Goal: Task Accomplishment & Management: Manage account settings

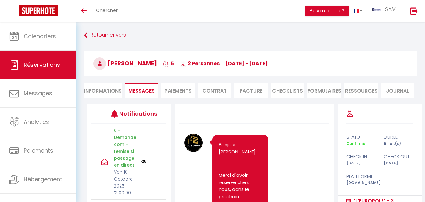
scroll to position [4075, 0]
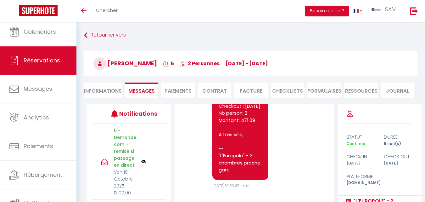
click at [61, 58] on link "Réservations" at bounding box center [38, 60] width 76 height 28
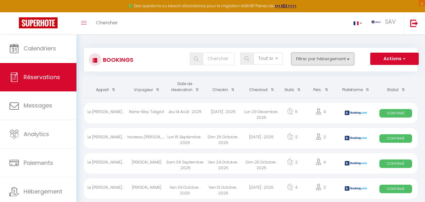
click at [305, 63] on button "Filtrer par hébergement" at bounding box center [322, 59] width 63 height 13
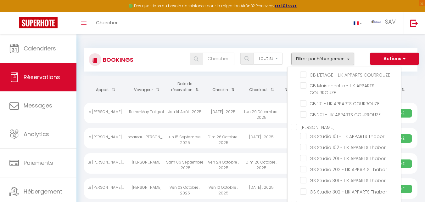
scroll to position [14546, 0]
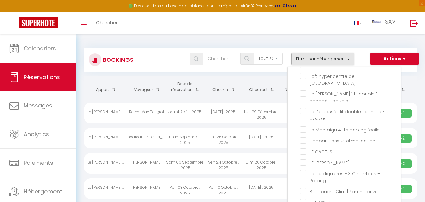
checkbox input "false"
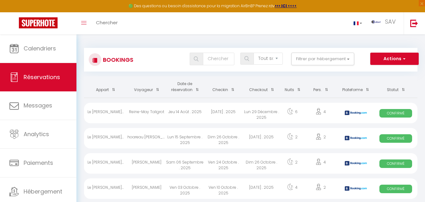
checkbox input "false"
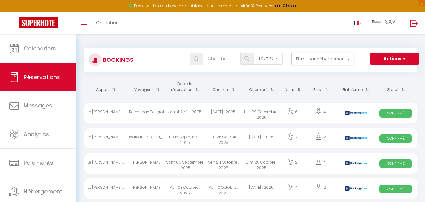
checkbox input "false"
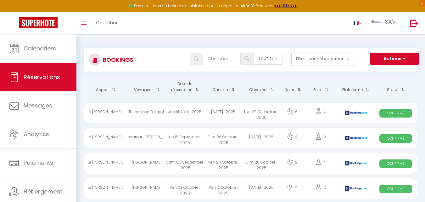
checkbox input "false"
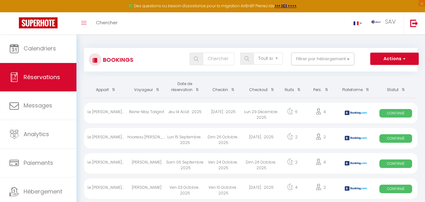
checkbox input "false"
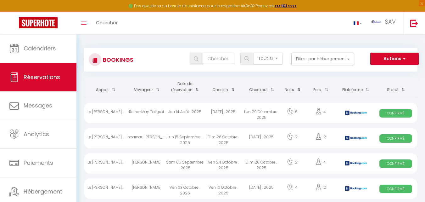
checkbox input "false"
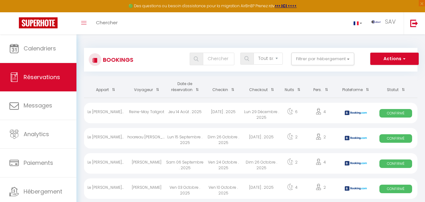
checkbox input "false"
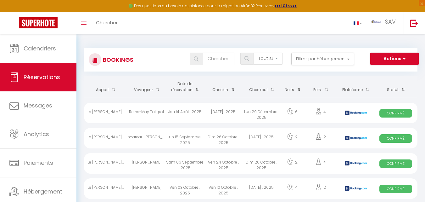
checkbox input "false"
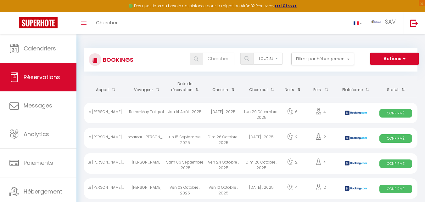
checkbox input "false"
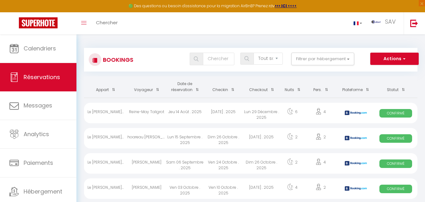
checkbox input "false"
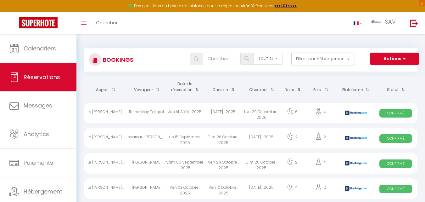
checkbox input "false"
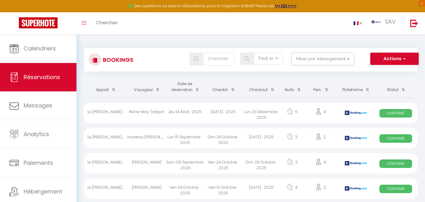
checkbox input "false"
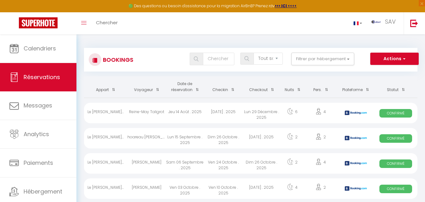
checkbox input "false"
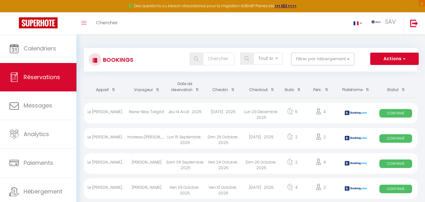
checkbox input "false"
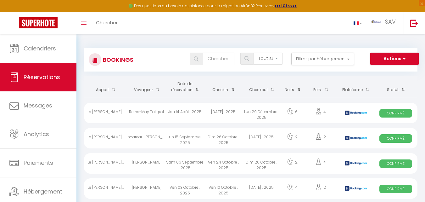
checkbox input "false"
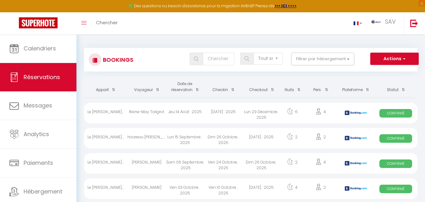
checkbox input "false"
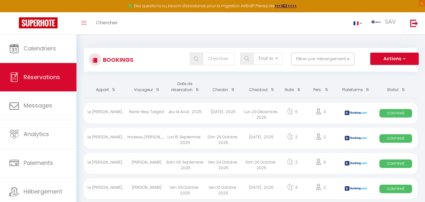
checkbox input "false"
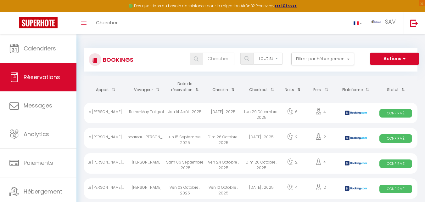
checkbox input "false"
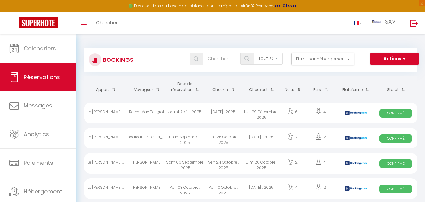
checkbox input "false"
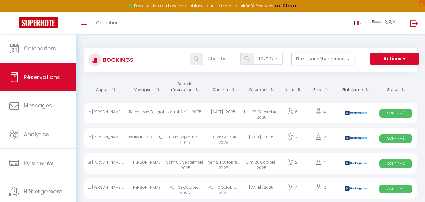
checkbox input "false"
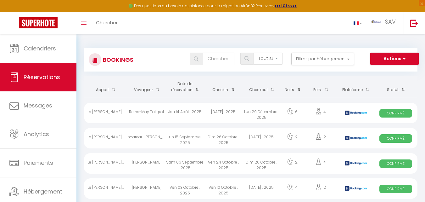
checkbox input "false"
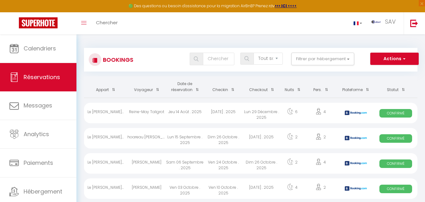
checkbox input "false"
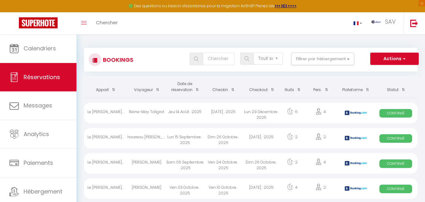
checkbox input "false"
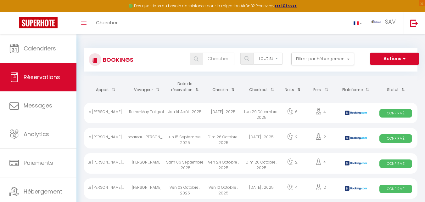
checkbox input "false"
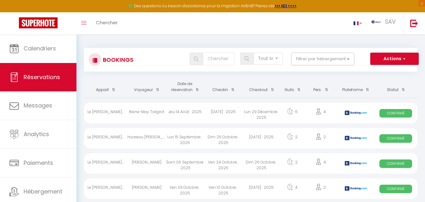
checkbox input "false"
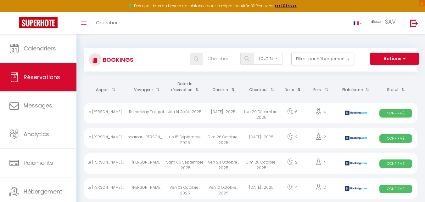
checkbox input "false"
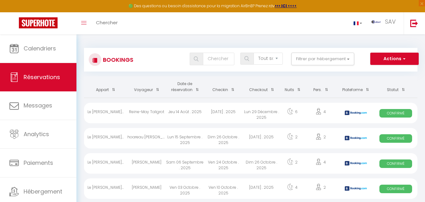
checkbox input "false"
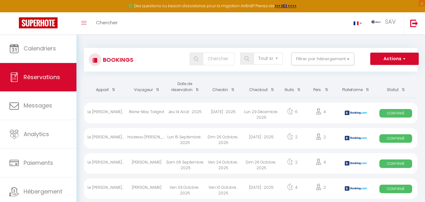
checkbox input "false"
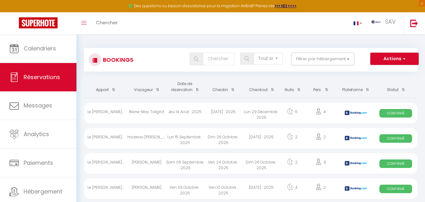
checkbox input "false"
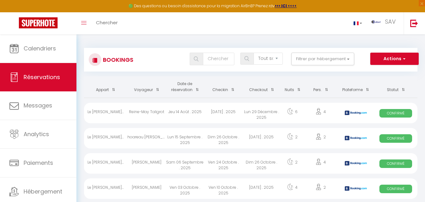
checkbox input "false"
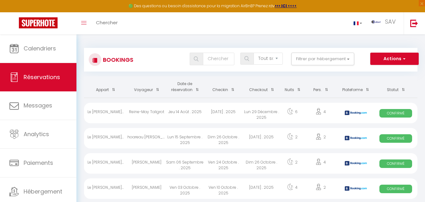
checkbox input "false"
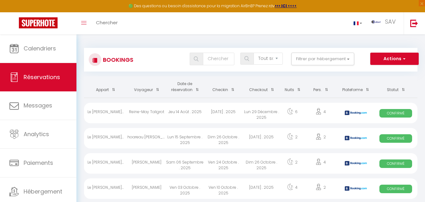
checkbox input "false"
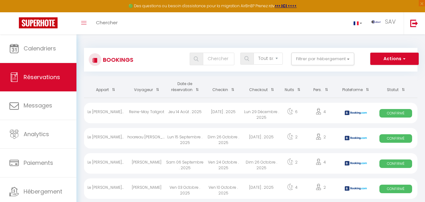
checkbox input "false"
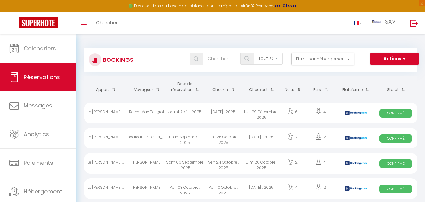
checkbox input "false"
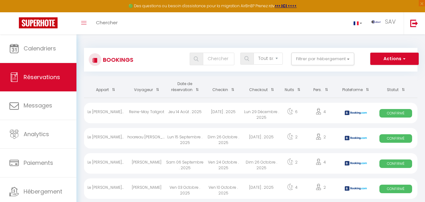
checkbox input "false"
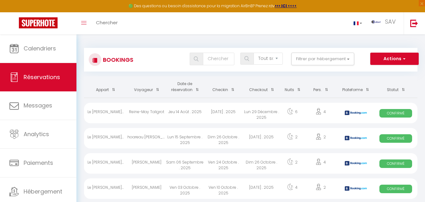
checkbox input "false"
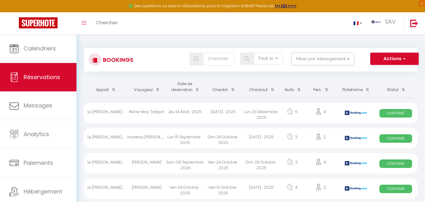
checkbox input "false"
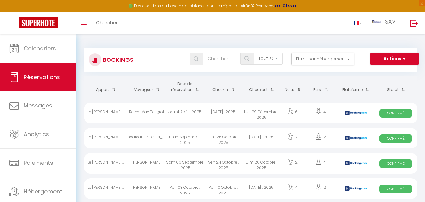
checkbox input "false"
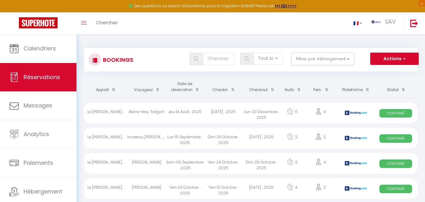
checkbox input "false"
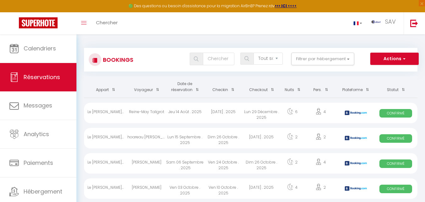
checkbox input "false"
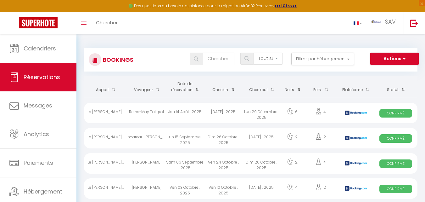
checkbox input "false"
click at [334, 58] on button "Filtrer par hébergement" at bounding box center [322, 59] width 63 height 13
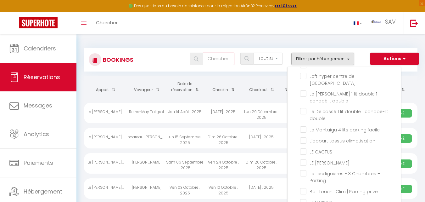
click at [222, 59] on input "text" at bounding box center [218, 59] width 31 height 13
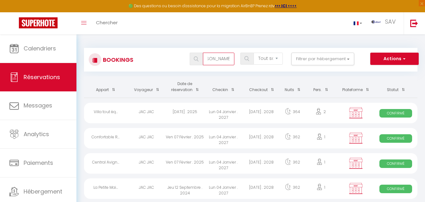
scroll to position [0, 13]
click at [195, 60] on img at bounding box center [196, 58] width 5 height 5
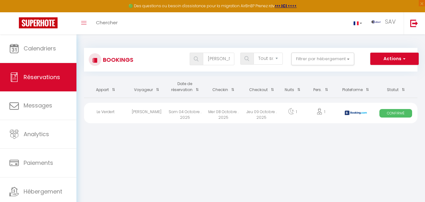
click at [217, 113] on div "Mer 08 Octobre . 2025" at bounding box center [223, 113] width 38 height 20
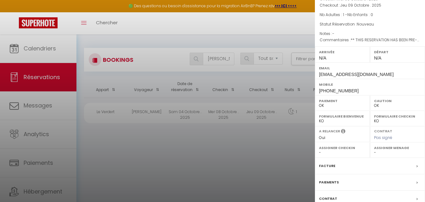
scroll to position [69, 0]
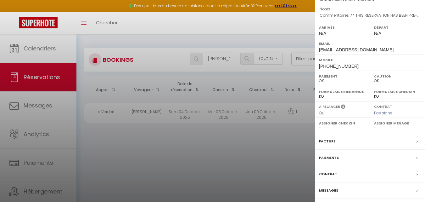
click at [330, 138] on label "Facture" at bounding box center [327, 141] width 16 height 7
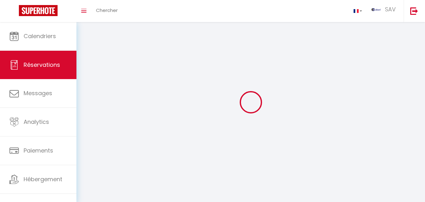
click at [199, 10] on div "Toggle menubar Chercher BUTTON SAV Paramètres" at bounding box center [233, 11] width 375 height 22
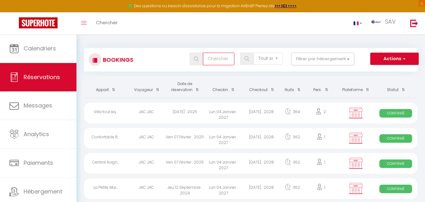
click at [212, 63] on input "text" at bounding box center [218, 59] width 31 height 13
click at [200, 60] on span at bounding box center [196, 59] width 13 height 13
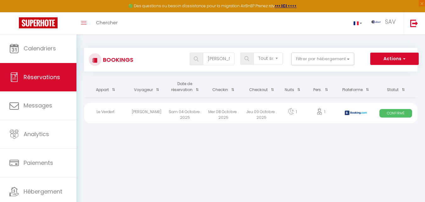
click at [233, 112] on div "Mer 08 Octobre . 2025" at bounding box center [223, 113] width 38 height 20
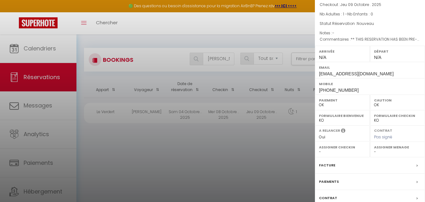
scroll to position [69, 0]
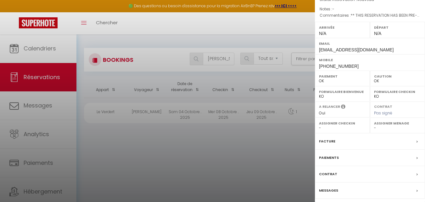
click at [344, 187] on div "Messages" at bounding box center [370, 190] width 110 height 16
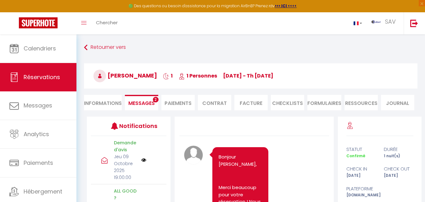
scroll to position [5546, 0]
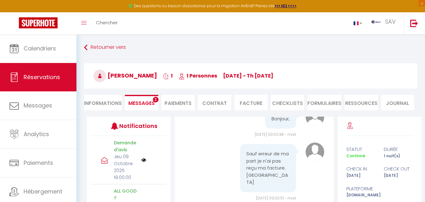
click at [145, 102] on span "Messages" at bounding box center [141, 102] width 26 height 7
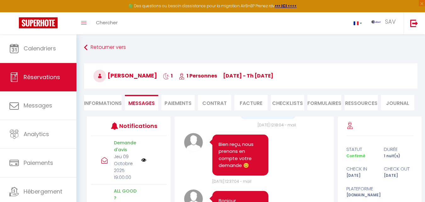
scroll to position [4885, 0]
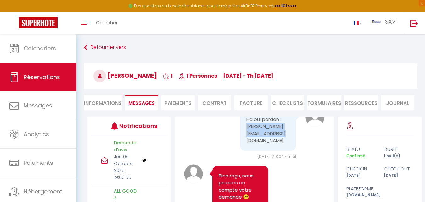
drag, startPoint x: 280, startPoint y: 153, endPoint x: 241, endPoint y: 149, distance: 38.9
click at [241, 149] on div "Ha oui pardon : [PERSON_NAME][EMAIL_ADDRESS][DOMAIN_NAME]" at bounding box center [268, 129] width 56 height 41
copy pre "[PERSON_NAME][EMAIL_ADDRESS][DOMAIN_NAME]"
click at [263, 105] on li "Facture" at bounding box center [250, 102] width 33 height 15
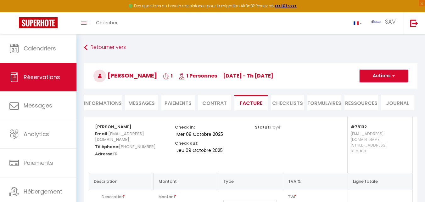
click at [384, 70] on button "Actions" at bounding box center [384, 76] width 48 height 13
click at [376, 98] on link "Aperçu et éditer" at bounding box center [379, 98] width 53 height 8
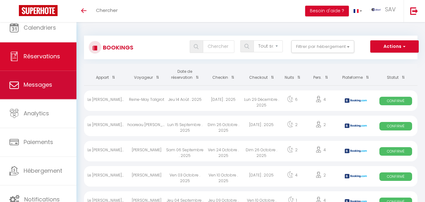
click at [51, 83] on span "Messages" at bounding box center [38, 85] width 29 height 8
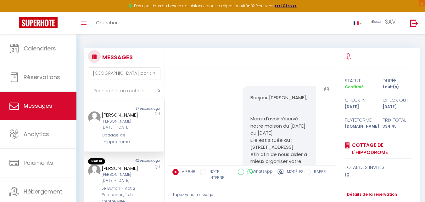
click at [127, 88] on input "text" at bounding box center [124, 91] width 81 height 18
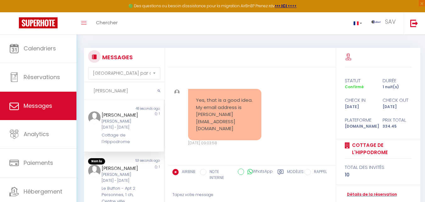
type input "[PERSON_NAME]"
click at [156, 92] on button "submit" at bounding box center [158, 91] width 11 height 18
click at [159, 90] on icon "submit" at bounding box center [159, 91] width 3 height 4
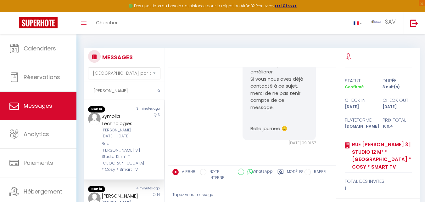
scroll to position [3869, 0]
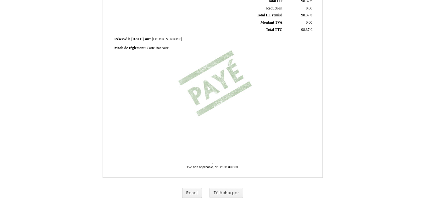
scroll to position [178, 0]
click at [237, 190] on button "Télécharger" at bounding box center [226, 192] width 34 height 10
click at [13, 94] on div "Facture Facture N° 6890918 6890918 Date de création 04 October 2025 Hebergeur: …" at bounding box center [212, 16] width 425 height 372
